Goal: Find specific page/section: Find specific page/section

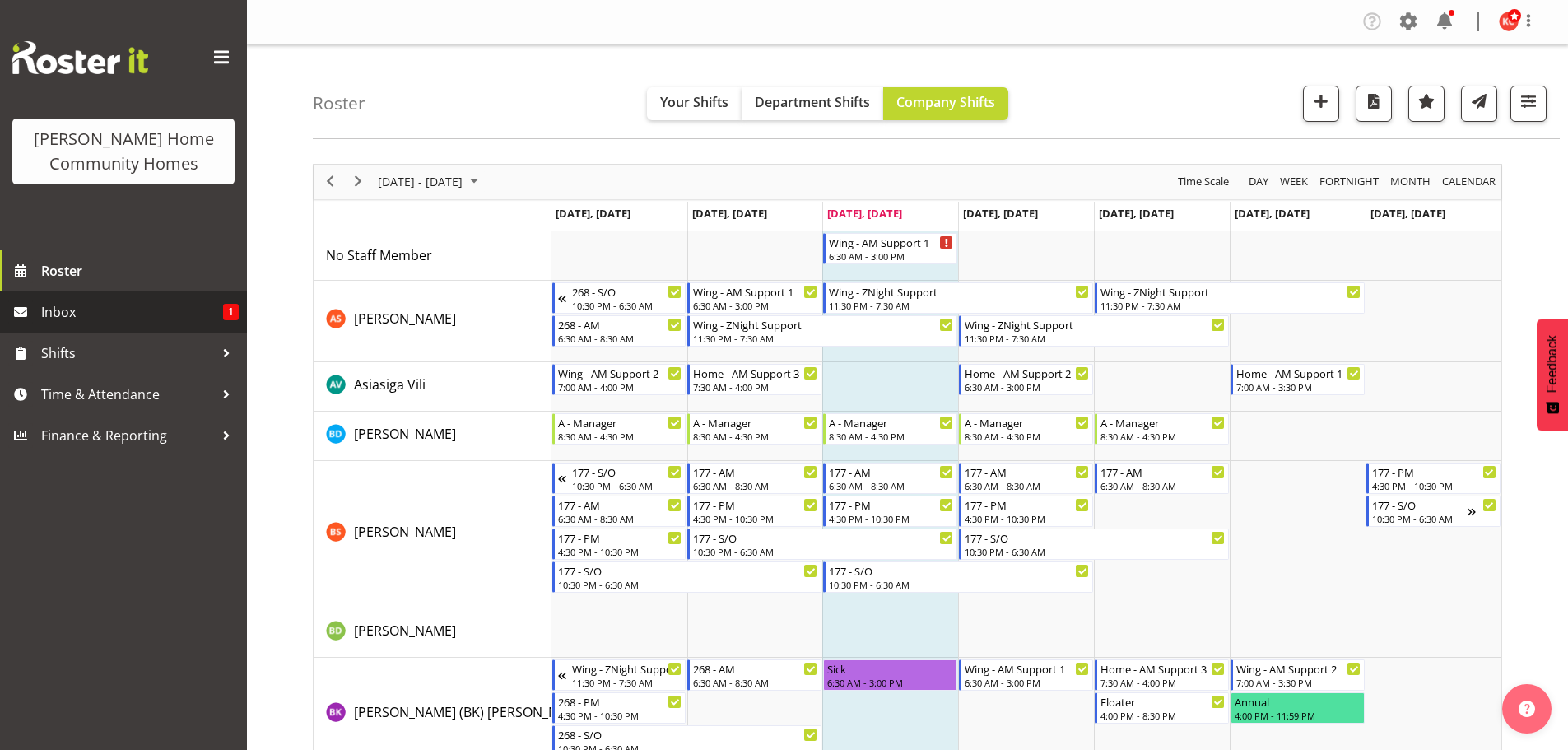
click at [76, 321] on span "Inbox" at bounding box center [132, 311] width 182 height 24
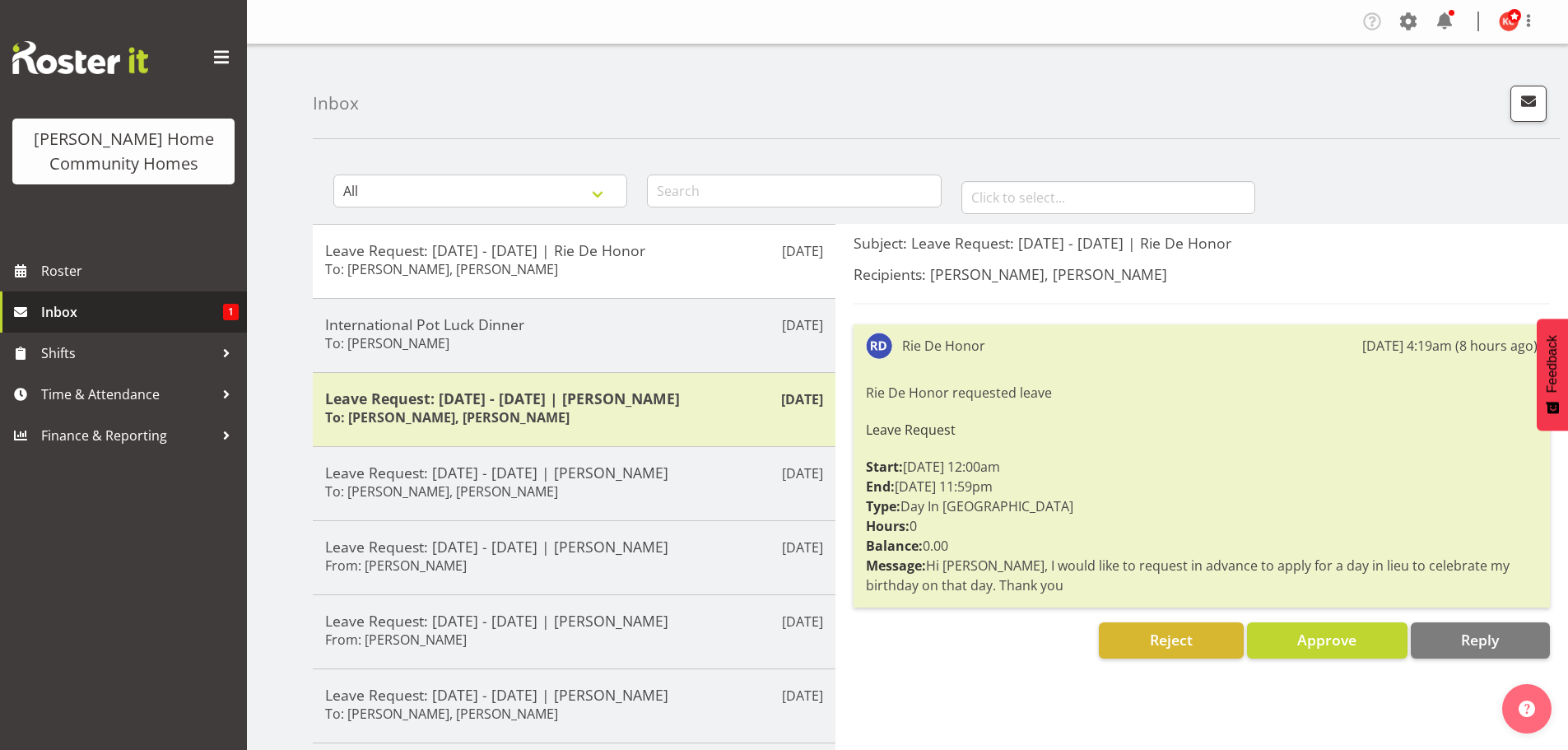
click at [49, 309] on span "Inbox" at bounding box center [132, 311] width 182 height 24
